Goal: Information Seeking & Learning: Find specific fact

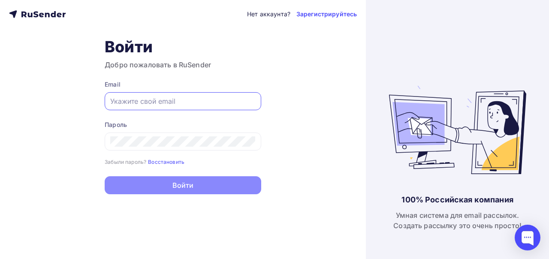
click at [173, 96] on input "text" at bounding box center [182, 101] width 145 height 10
paste input "[EMAIL_ADDRESS][DOMAIN_NAME]"
type input "[EMAIL_ADDRESS][DOMAIN_NAME]"
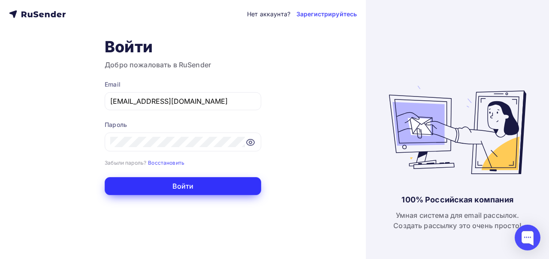
click at [206, 185] on button "Войти" at bounding box center [183, 186] width 157 height 18
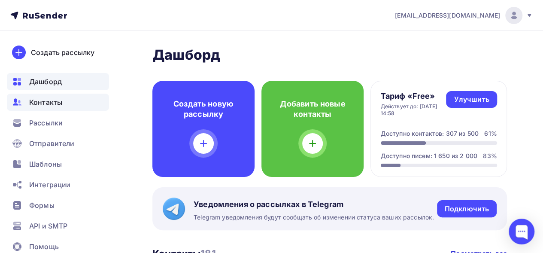
click at [58, 99] on span "Контакты" at bounding box center [45, 102] width 33 height 10
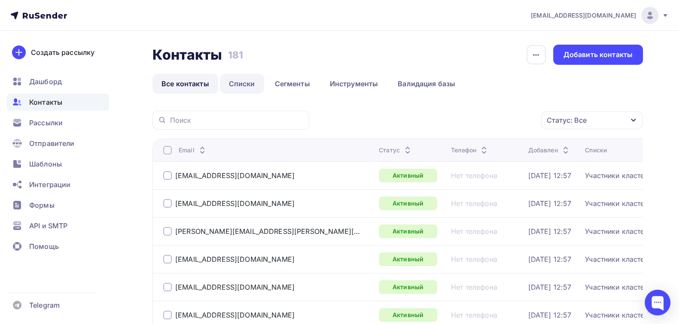
click at [242, 91] on link "Списки" at bounding box center [242, 84] width 44 height 20
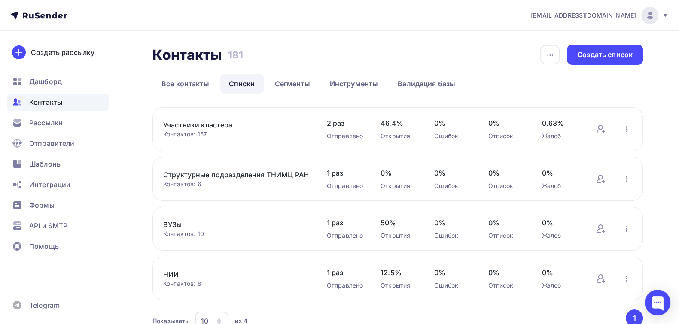
click at [173, 221] on link "ВУЗы" at bounding box center [236, 224] width 146 height 10
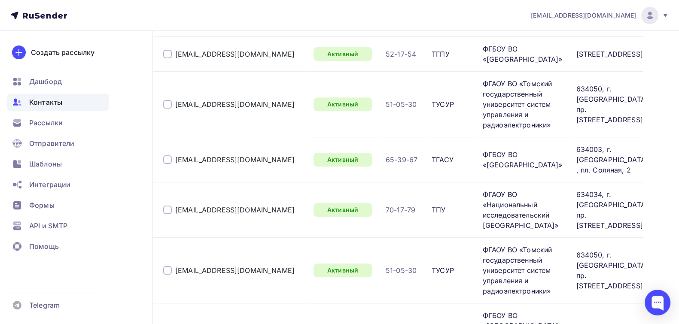
scroll to position [442, 0]
drag, startPoint x: 225, startPoint y: 203, endPoint x: 173, endPoint y: 201, distance: 51.5
click at [173, 203] on div "[EMAIL_ADDRESS][DOMAIN_NAME]" at bounding box center [234, 210] width 143 height 14
copy link "[EMAIL_ADDRESS][DOMAIN_NAME]"
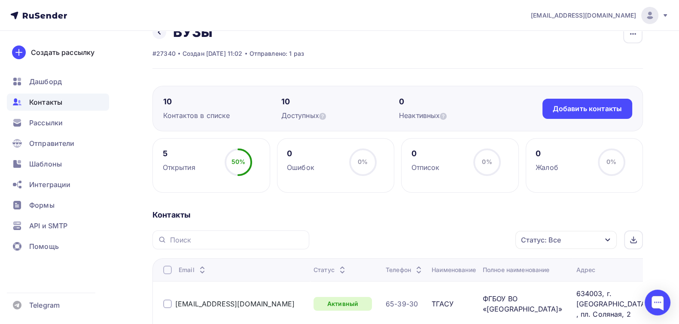
scroll to position [0, 0]
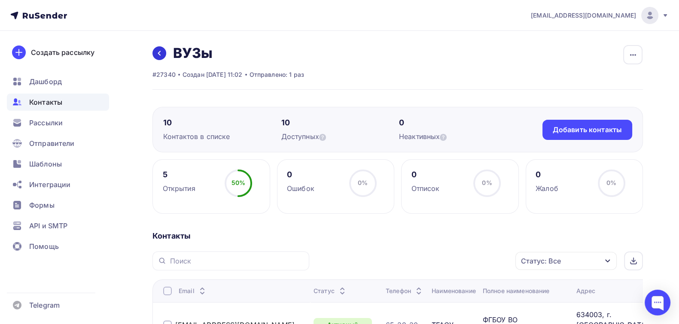
click at [164, 53] on link at bounding box center [159, 53] width 14 height 14
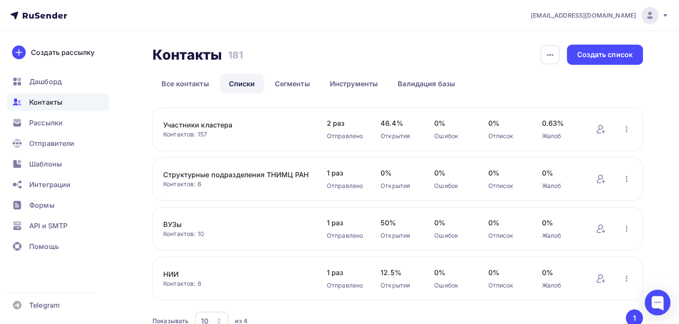
scroll to position [42, 0]
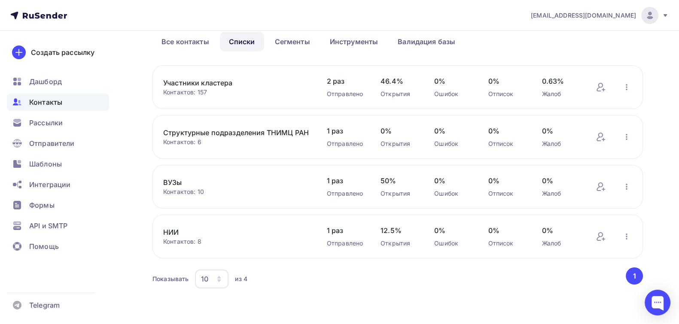
click at [221, 131] on link "Структурные подразделения ТНИМЦ РАН" at bounding box center [236, 132] width 146 height 10
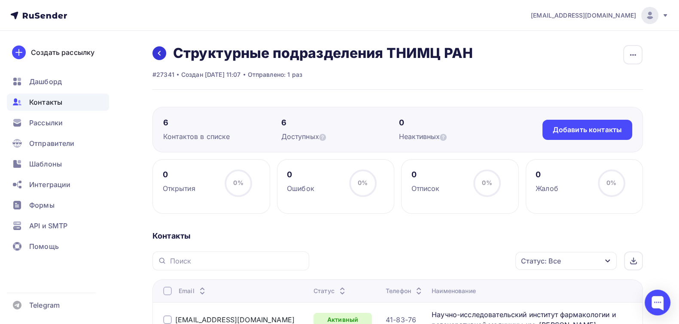
click at [162, 54] on icon at bounding box center [159, 53] width 7 height 7
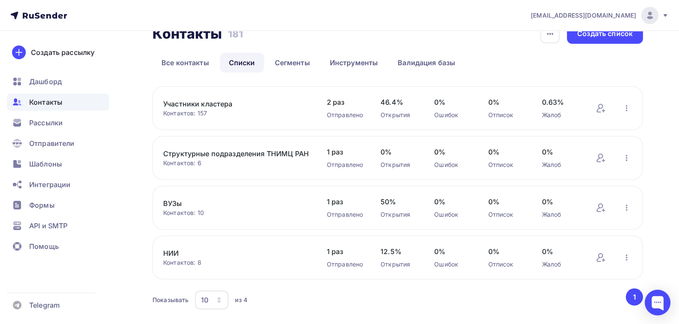
scroll to position [28, 0]
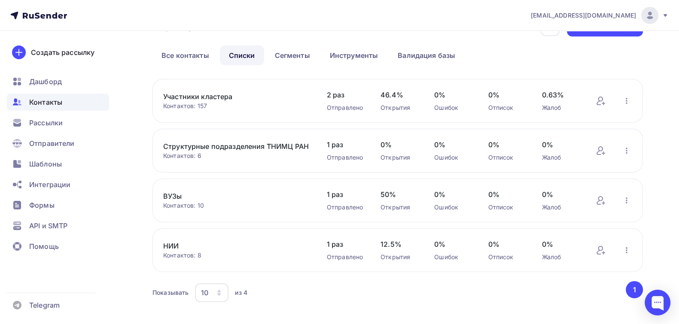
click at [170, 244] on link "НИИ" at bounding box center [236, 246] width 146 height 10
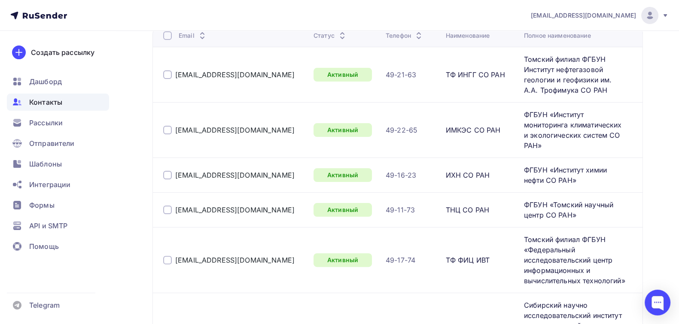
scroll to position [239, 0]
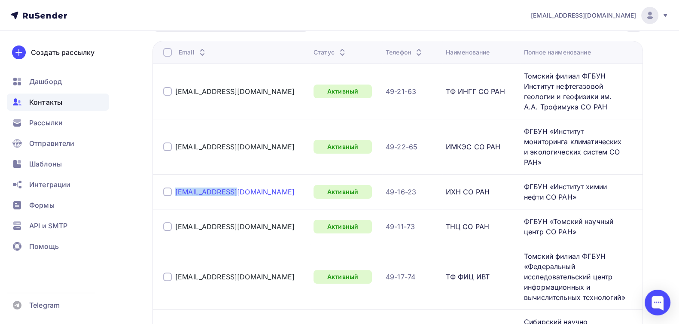
drag, startPoint x: 234, startPoint y: 171, endPoint x: 176, endPoint y: 173, distance: 58.4
click at [176, 185] on div "[EMAIL_ADDRESS][DOMAIN_NAME]" at bounding box center [234, 192] width 143 height 14
copy link "[EMAIL_ADDRESS][DOMAIN_NAME]"
